Goal: Task Accomplishment & Management: Complete application form

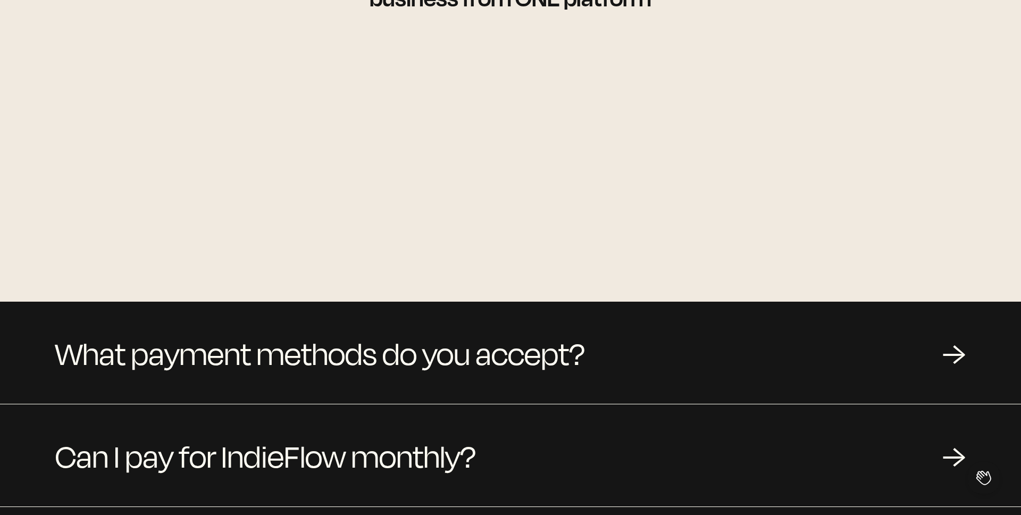
scroll to position [1136, 0]
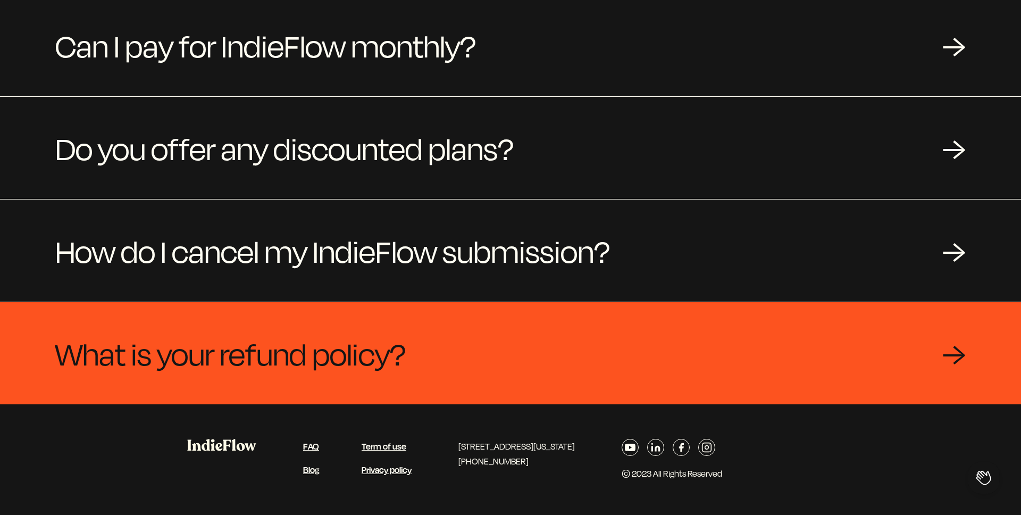
click at [399, 332] on span "What is your refund policy?" at bounding box center [230, 353] width 350 height 51
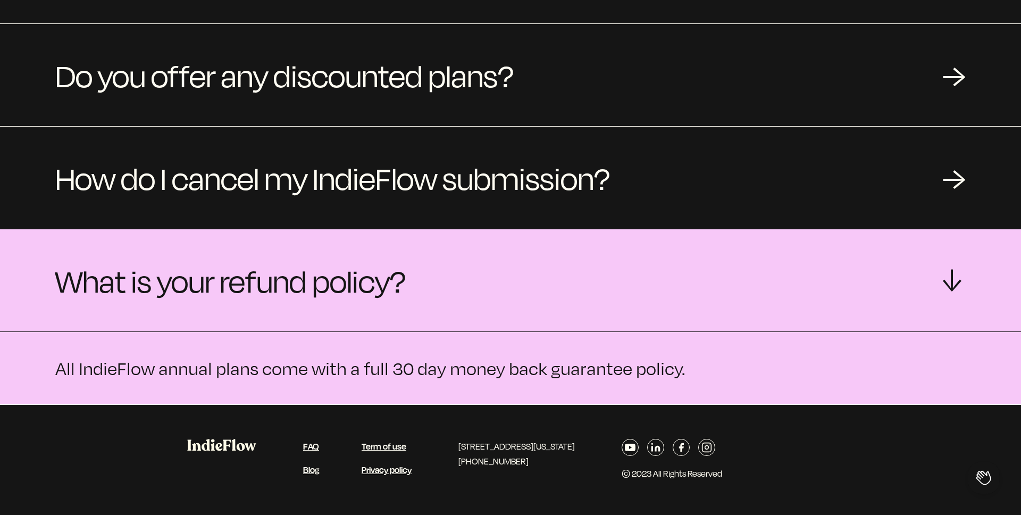
scroll to position [1081, 0]
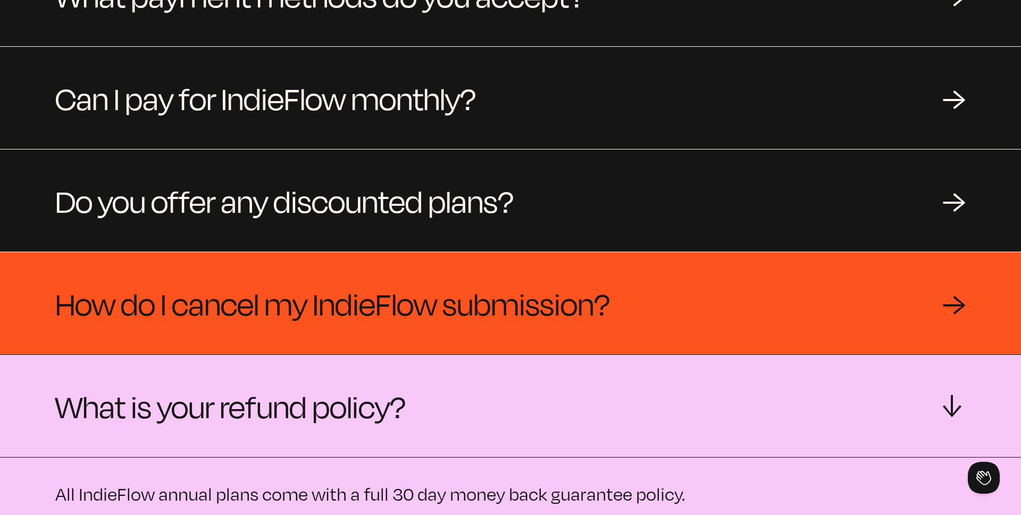
click at [412, 286] on span "How do I cancel my IndieFlow submission?" at bounding box center [332, 303] width 555 height 51
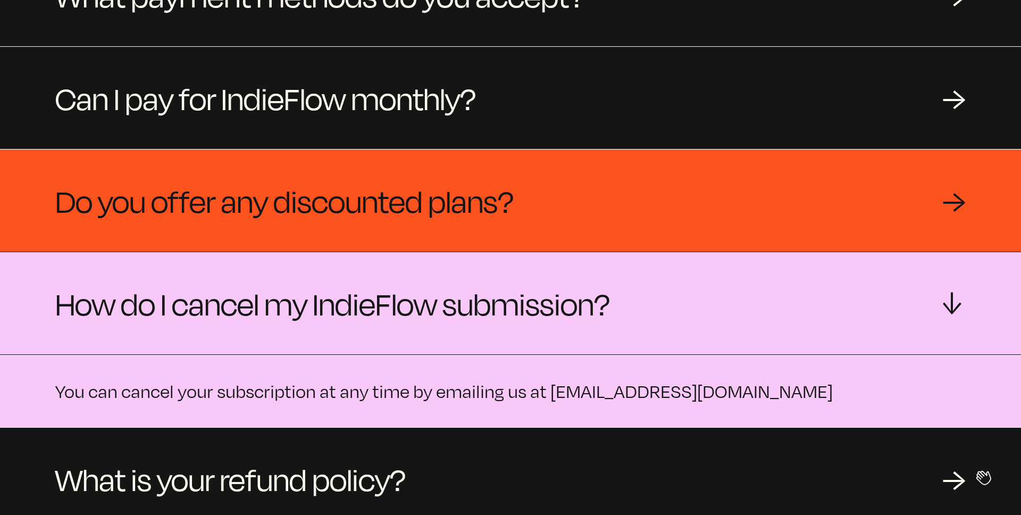
click at [412, 212] on span "Do you offer any discounted plans?" at bounding box center [284, 200] width 458 height 51
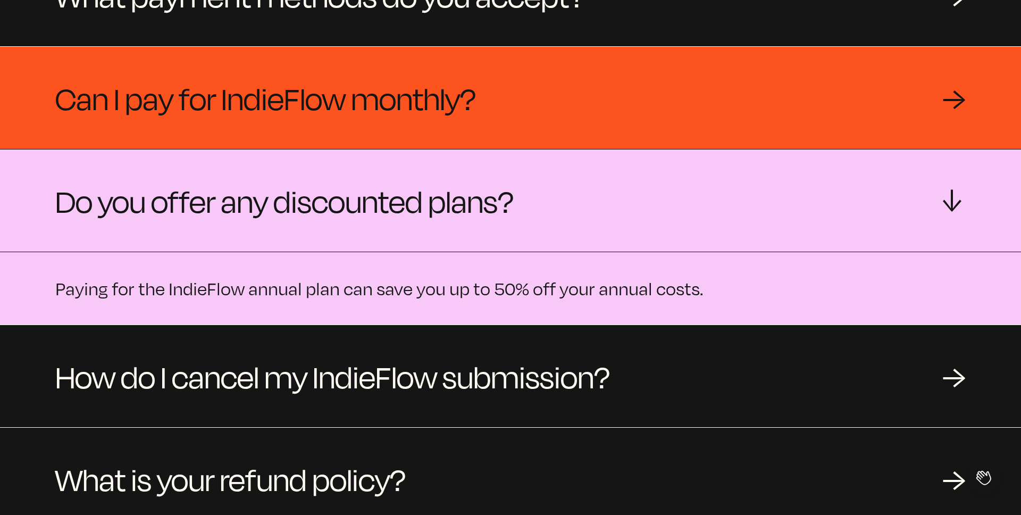
click at [416, 114] on span "Can I pay for IndieFlow monthly?" at bounding box center [265, 97] width 421 height 51
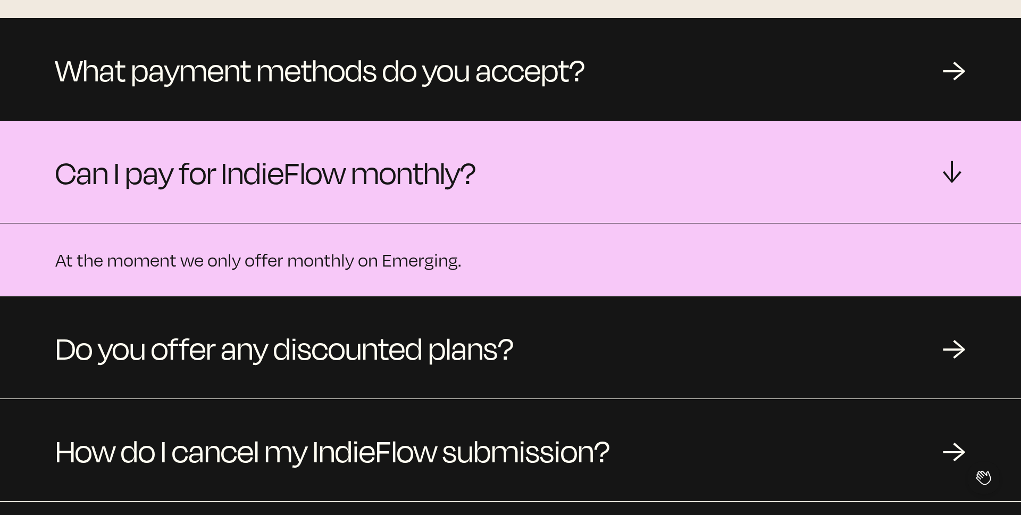
scroll to position [1002, 0]
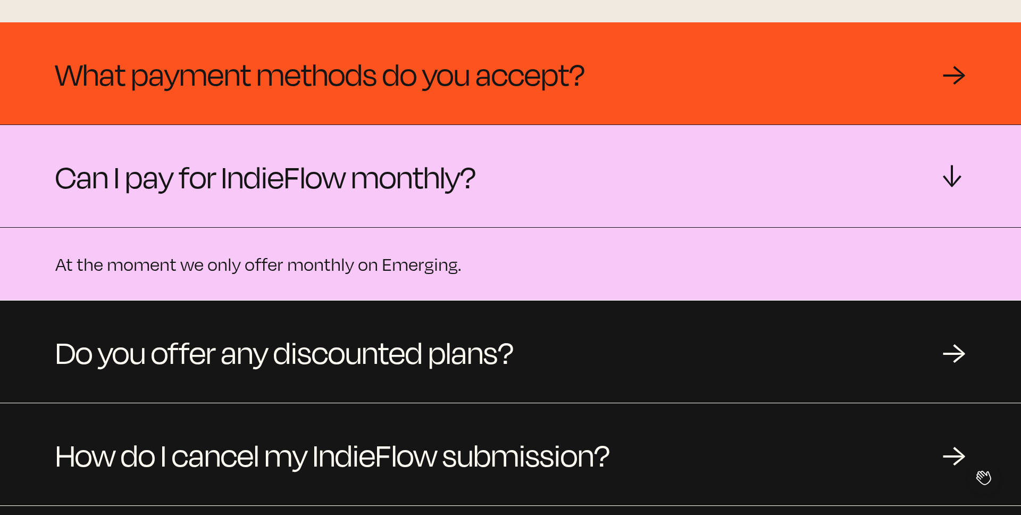
click at [419, 81] on span "What payment methods do you accept?" at bounding box center [320, 73] width 530 height 51
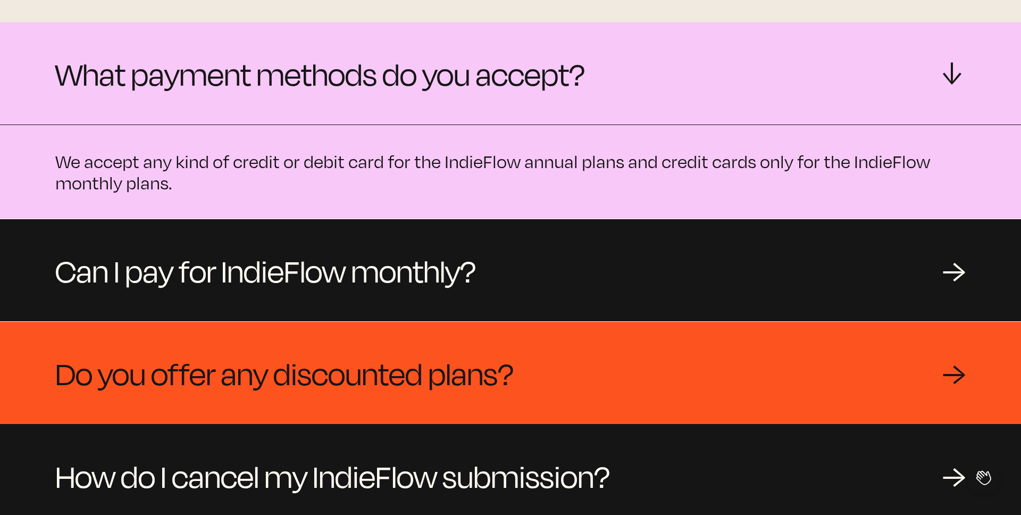
click at [382, 325] on div "Do you offer any discounted plans? →" at bounding box center [510, 373] width 1021 height 102
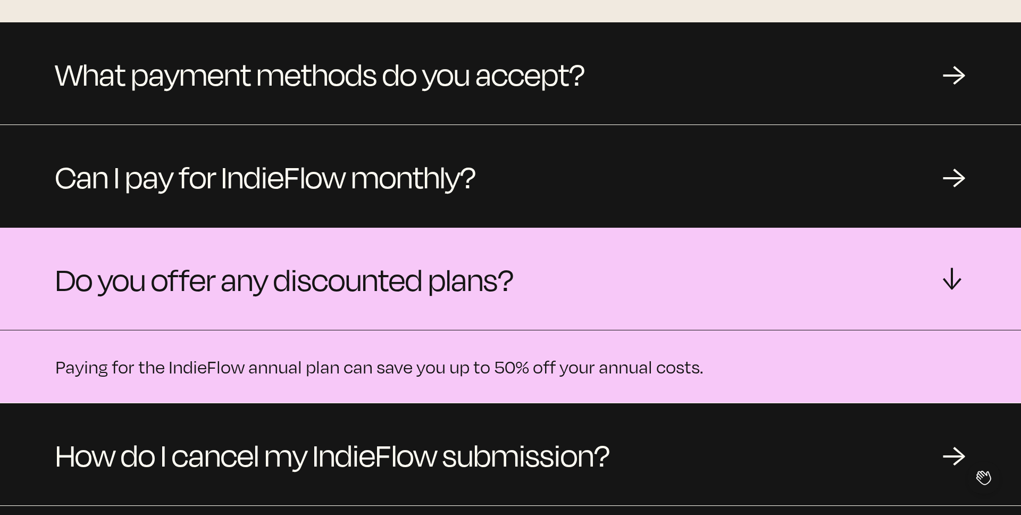
click at [383, 294] on span "Do you offer any discounted plans?" at bounding box center [284, 278] width 458 height 51
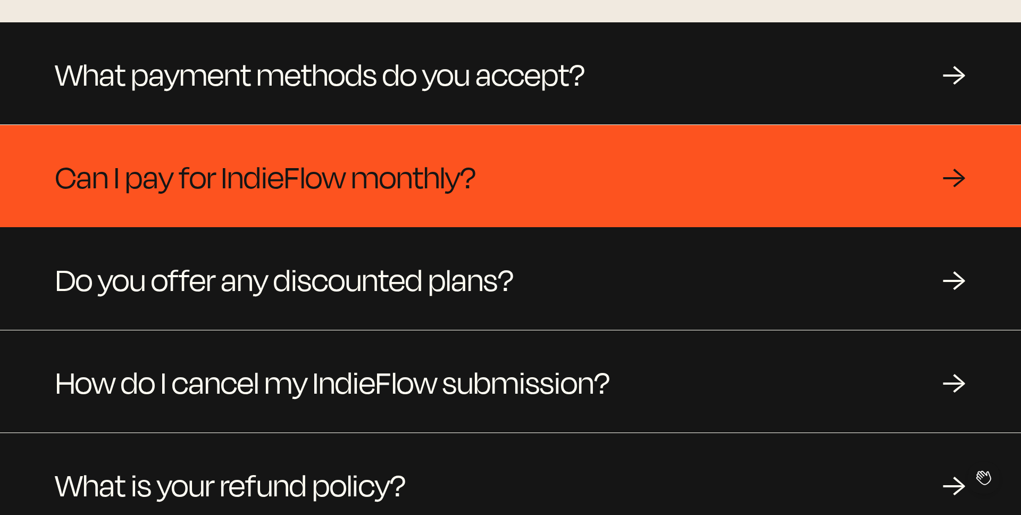
click at [385, 164] on span "Can I pay for IndieFlow monthly?" at bounding box center [265, 175] width 421 height 51
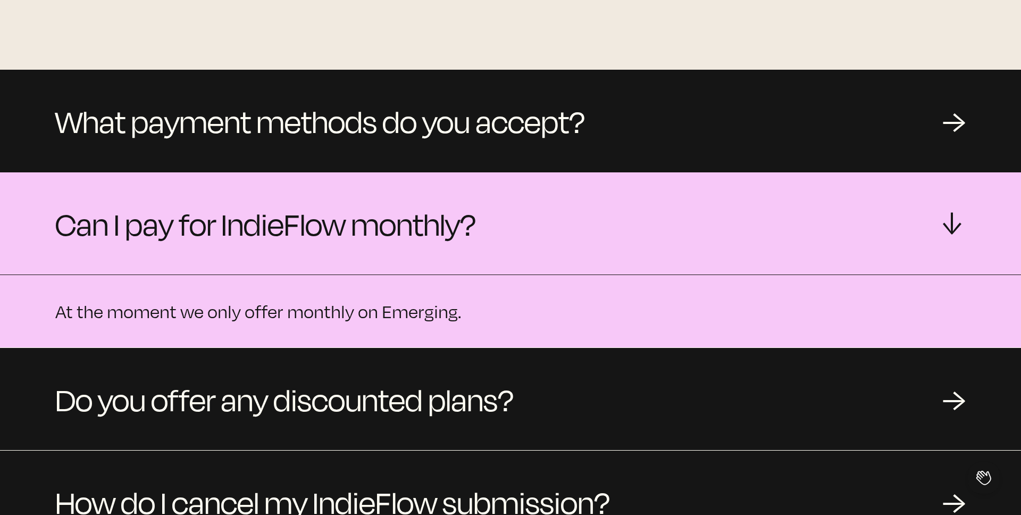
scroll to position [938, 0]
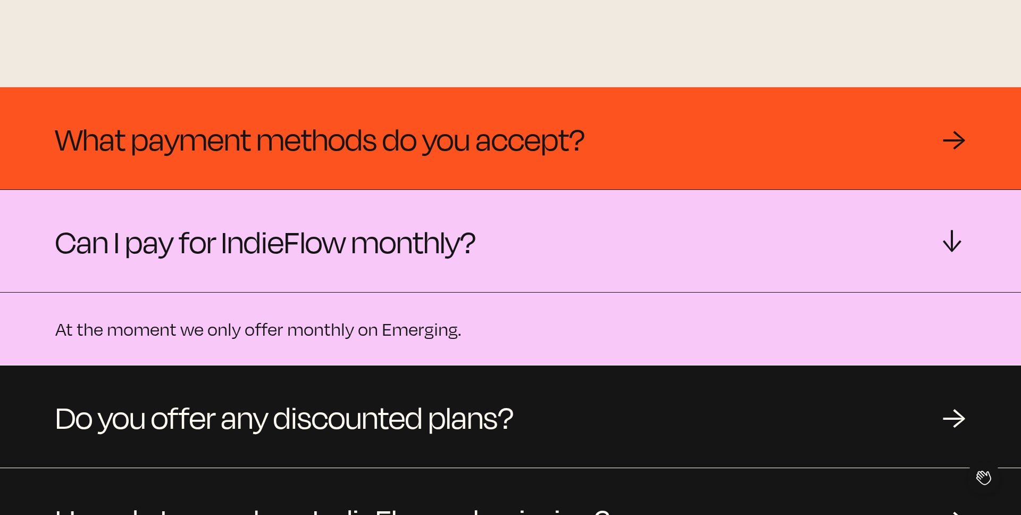
click at [384, 127] on span "What payment methods do you accept?" at bounding box center [320, 138] width 530 height 51
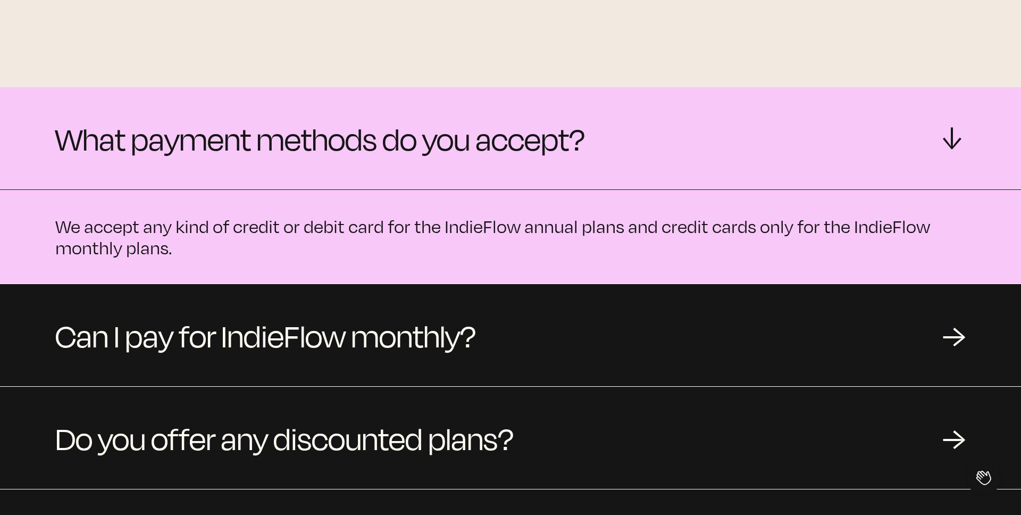
scroll to position [0, 0]
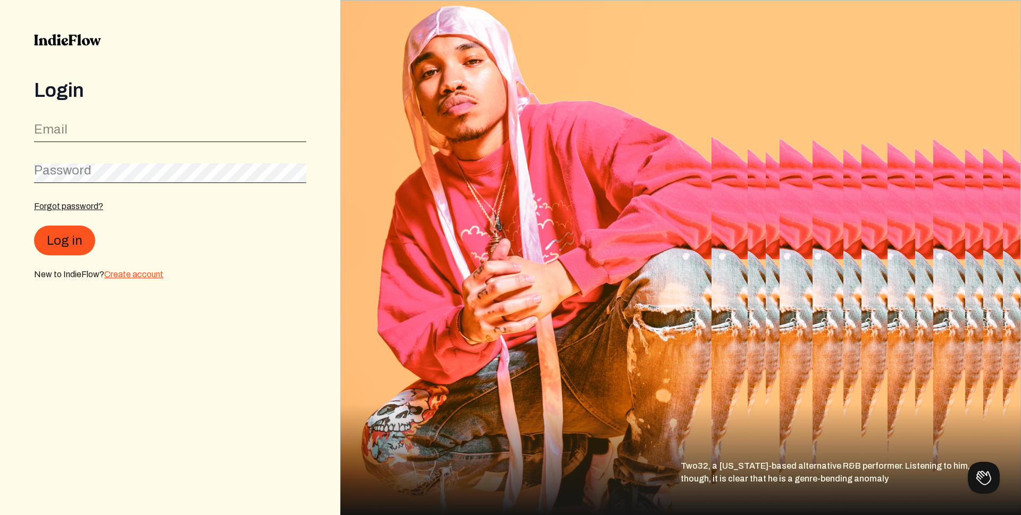
click at [135, 273] on link "Create account" at bounding box center [133, 274] width 59 height 9
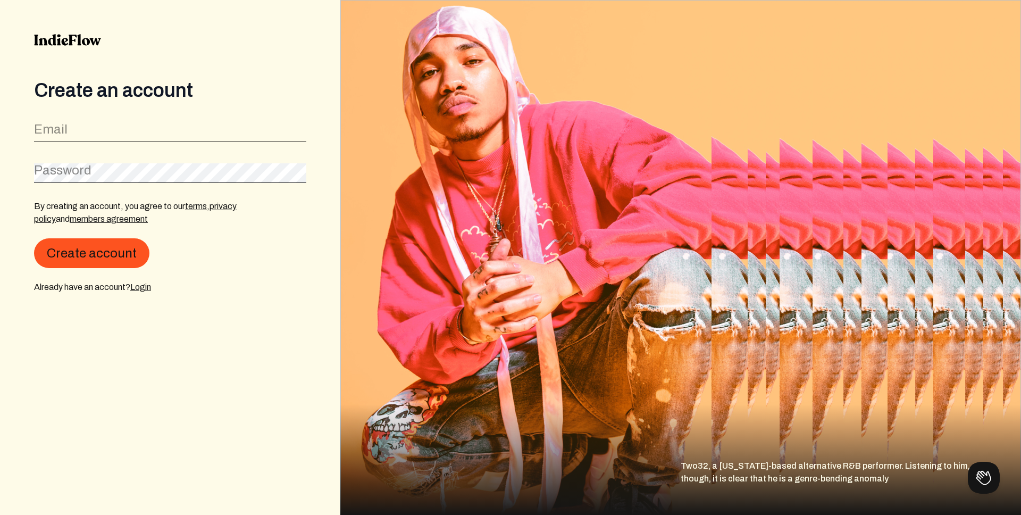
click at [132, 147] on form "Email Password By creating an account, you agree to our terms , privacy policy …" at bounding box center [170, 205] width 272 height 175
click at [138, 132] on input "email" at bounding box center [170, 132] width 272 height 20
click at [422, 159] on img at bounding box center [680, 257] width 681 height 515
